Goal: Find specific page/section: Find specific page/section

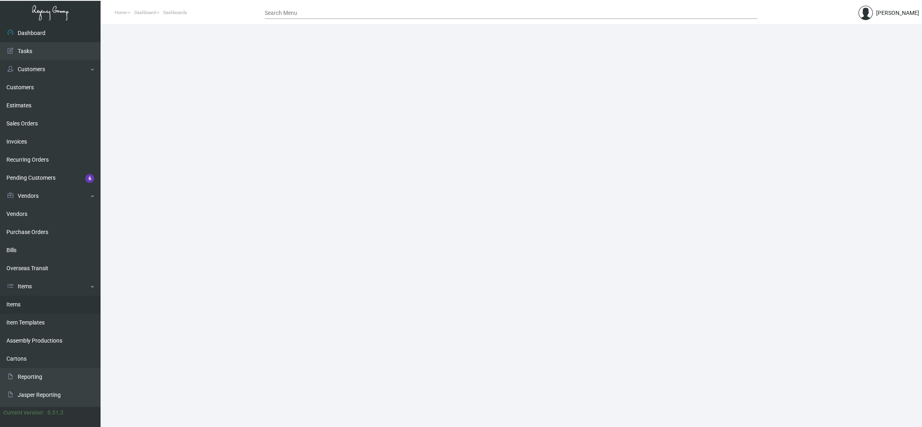
click at [47, 302] on link "Items" at bounding box center [50, 305] width 101 height 18
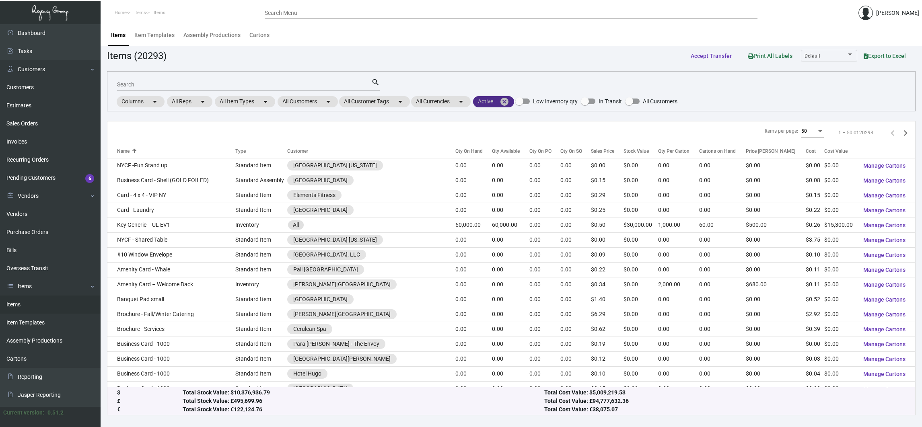
click at [509, 105] on mat-icon "cancel" at bounding box center [505, 102] width 10 height 10
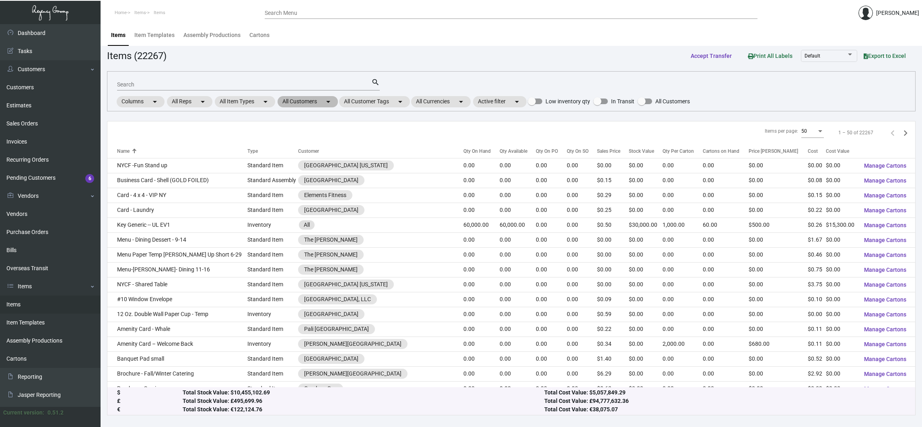
click at [327, 102] on mat-icon "arrow_drop_down" at bounding box center [328, 102] width 10 height 10
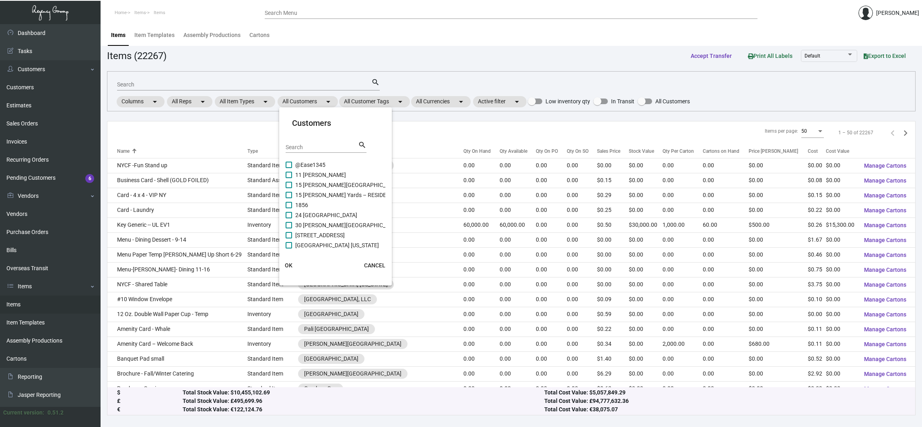
click at [349, 151] on div "Search" at bounding box center [322, 146] width 72 height 12
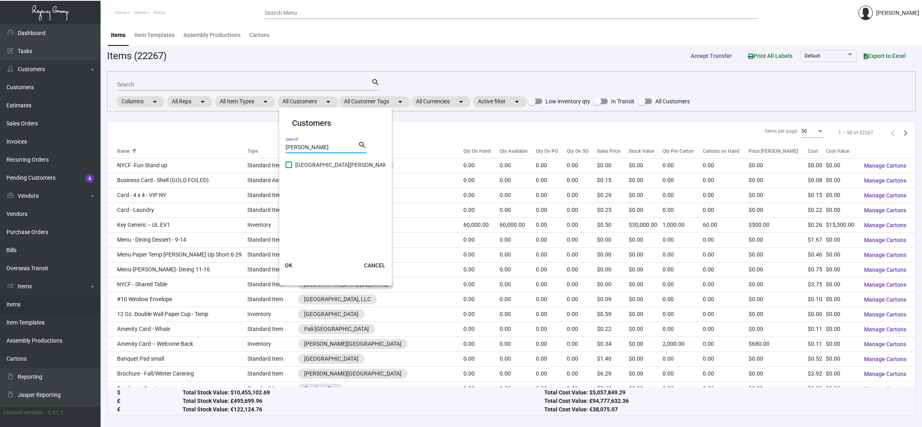
type input "[PERSON_NAME]"
click at [309, 165] on span "[GEOGRAPHIC_DATA][PERSON_NAME]" at bounding box center [343, 165] width 97 height 10
click at [289, 168] on input "[GEOGRAPHIC_DATA][PERSON_NAME]" at bounding box center [288, 168] width 0 height 0
checkbox input "true"
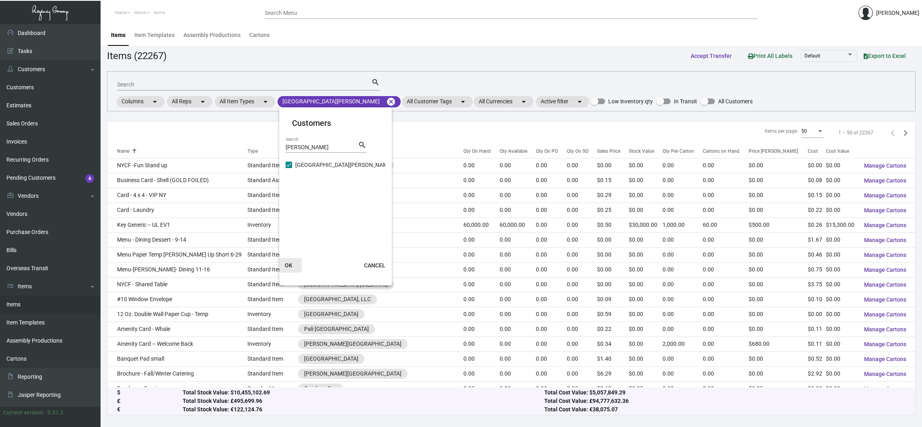
click at [286, 265] on span "OK" at bounding box center [289, 265] width 8 height 6
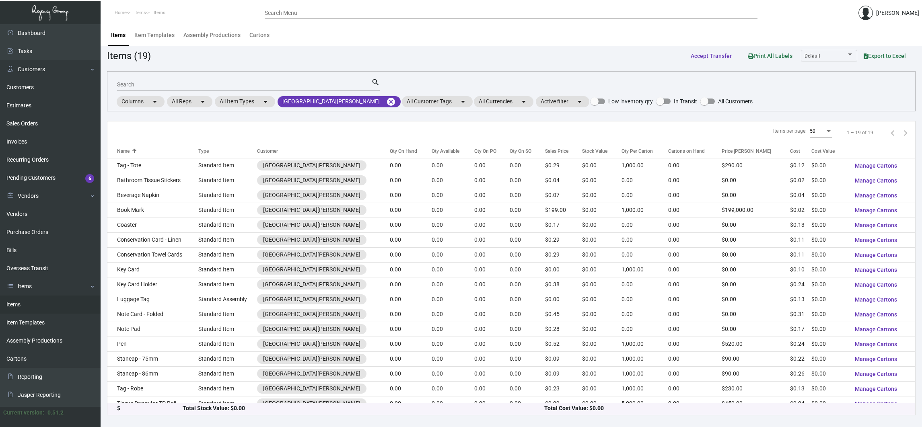
click at [395, 151] on div "Qty On Hand" at bounding box center [403, 151] width 27 height 7
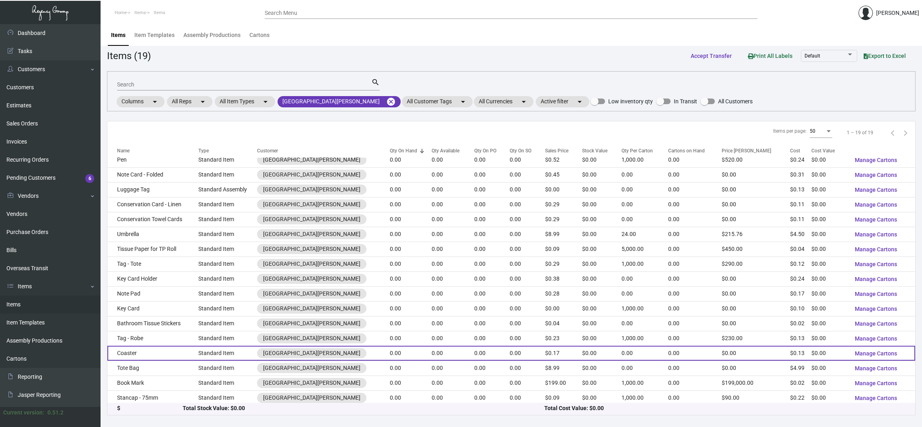
scroll to position [40, 0]
